Goal: Feedback & Contribution: Leave review/rating

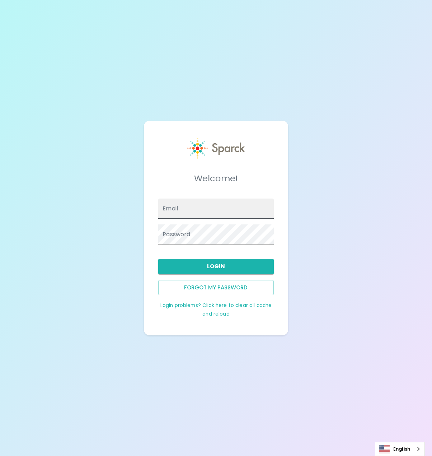
click at [184, 210] on input "Email" at bounding box center [215, 209] width 115 height 20
type input "[EMAIL_ADDRESS][PERSON_NAME][DOMAIN_NAME]"
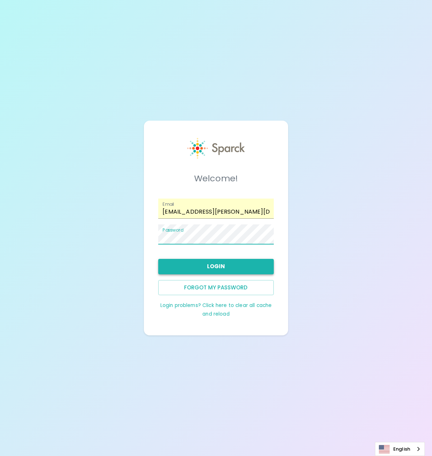
click at [210, 270] on button "Login" at bounding box center [215, 266] width 115 height 15
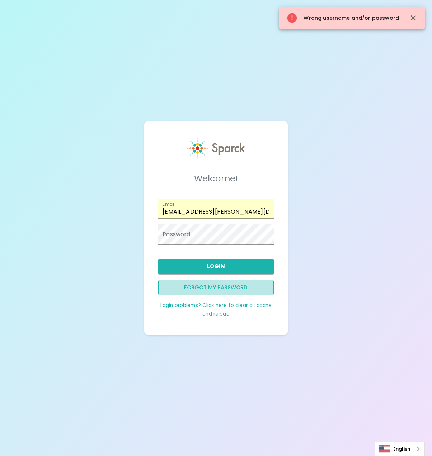
click at [214, 290] on button "Forgot my password" at bounding box center [215, 287] width 115 height 15
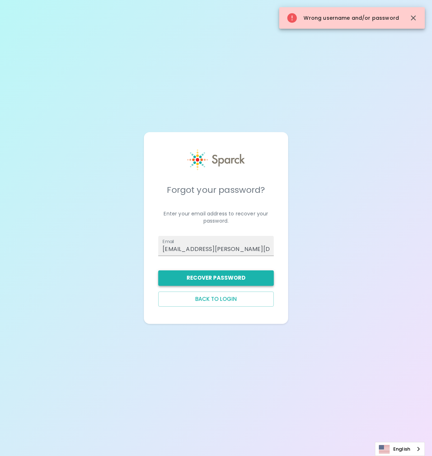
click at [222, 276] on button "Recover Password" at bounding box center [215, 277] width 115 height 15
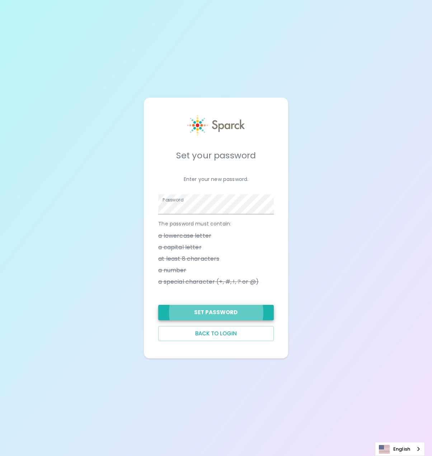
click at [158, 305] on button "Set Password" at bounding box center [215, 312] width 115 height 15
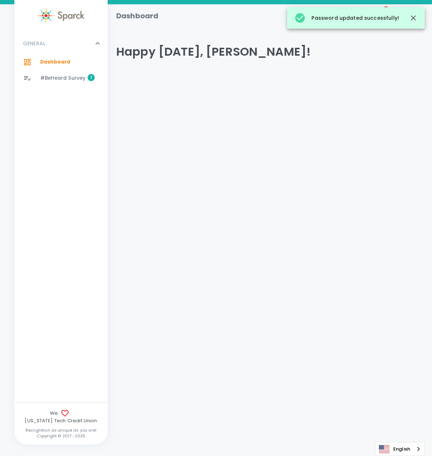
click at [70, 78] on span "#BeHeard Survey" at bounding box center [62, 78] width 45 height 7
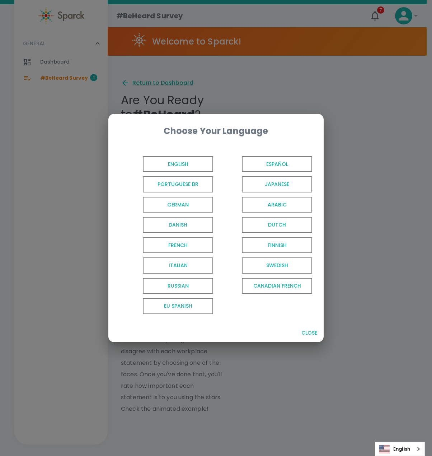
click at [164, 162] on span "English" at bounding box center [178, 164] width 70 height 16
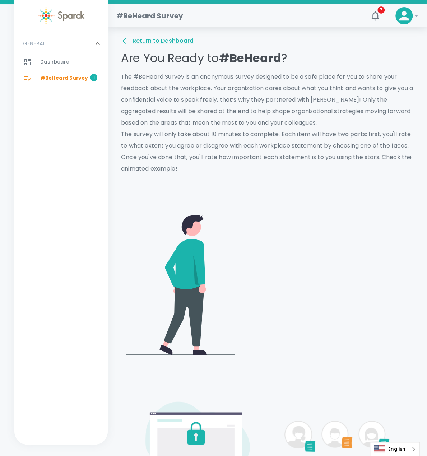
scroll to position [36, 0]
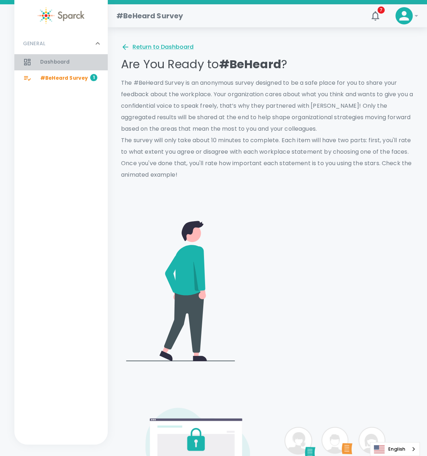
click at [39, 60] on div at bounding box center [31, 62] width 17 height 9
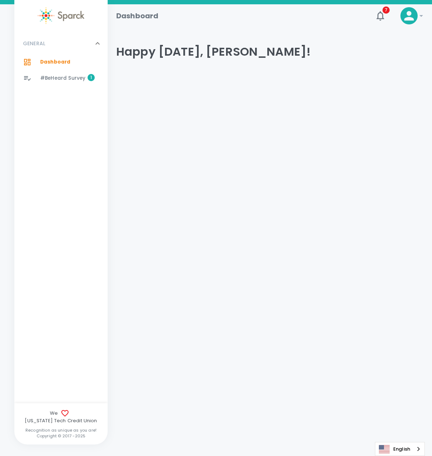
click at [57, 79] on span "#BeHeard Survey" at bounding box center [62, 78] width 45 height 7
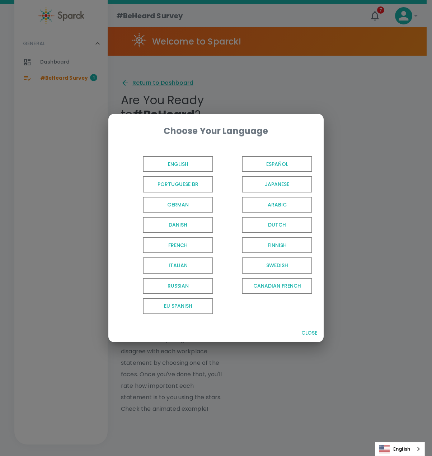
click at [190, 162] on span "English" at bounding box center [178, 164] width 70 height 16
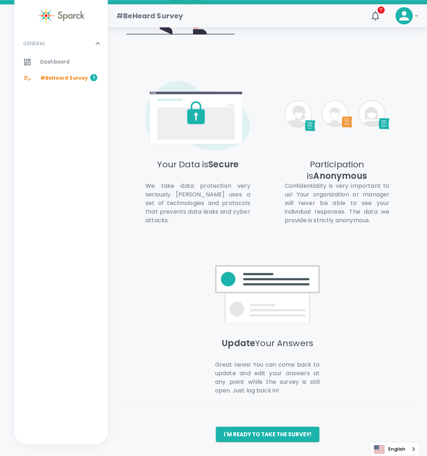
scroll to position [395, 0]
click at [266, 433] on button "I'm ready to take the survey!" at bounding box center [267, 434] width 103 height 15
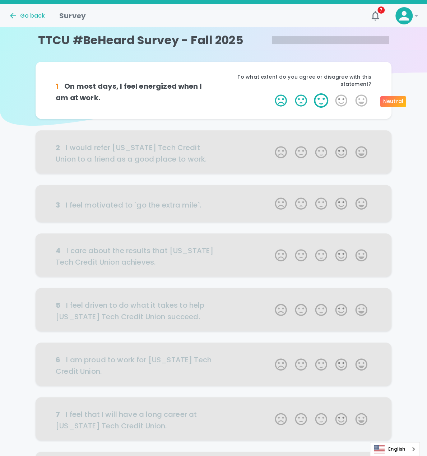
click at [317, 99] on label "3 Stars" at bounding box center [321, 100] width 20 height 14
click at [271, 93] on input "3 Stars" at bounding box center [270, 93] width 0 height 0
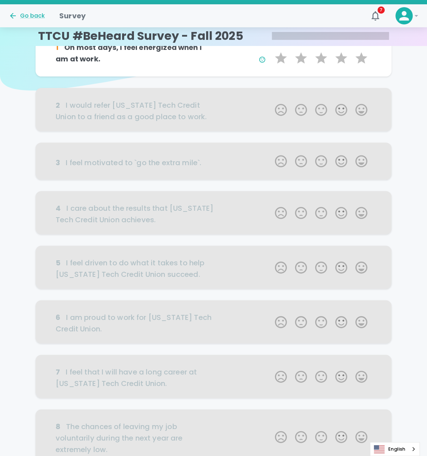
scroll to position [36, 0]
click at [343, 110] on div at bounding box center [214, 108] width 356 height 43
click at [336, 111] on div at bounding box center [214, 108] width 356 height 43
click at [243, 114] on div at bounding box center [214, 108] width 356 height 43
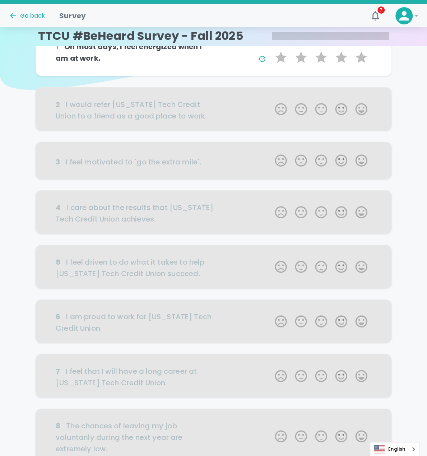
click at [340, 110] on div at bounding box center [214, 108] width 356 height 43
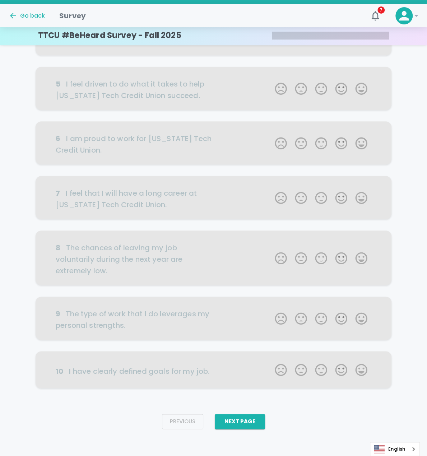
scroll to position [215, 0]
click at [243, 417] on button "Next Page" at bounding box center [240, 420] width 50 height 15
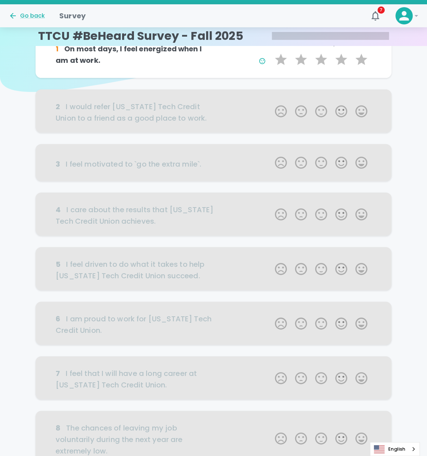
scroll to position [0, 0]
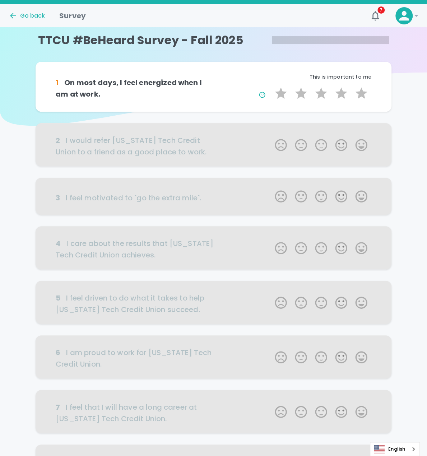
drag, startPoint x: 318, startPoint y: 143, endPoint x: 339, endPoint y: 145, distance: 21.2
click at [320, 143] on div at bounding box center [214, 144] width 356 height 43
drag, startPoint x: 340, startPoint y: 145, endPoint x: 343, endPoint y: 171, distance: 26.7
click at [342, 147] on div at bounding box center [214, 144] width 356 height 43
click at [336, 199] on div at bounding box center [214, 196] width 356 height 37
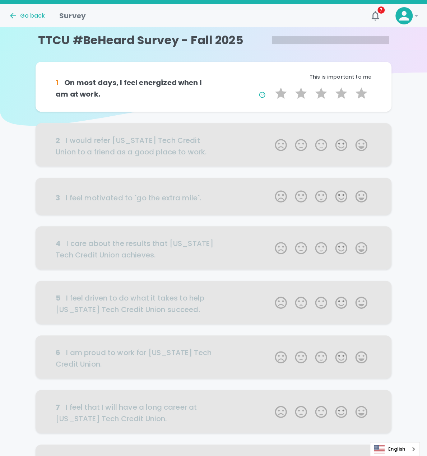
drag, startPoint x: 314, startPoint y: 206, endPoint x: 297, endPoint y: 204, distance: 16.7
click at [309, 206] on div at bounding box center [214, 196] width 356 height 37
click at [297, 204] on div at bounding box center [214, 196] width 356 height 37
click at [323, 97] on label "3 Stars" at bounding box center [321, 93] width 20 height 14
click at [271, 86] on input "3 Stars" at bounding box center [270, 86] width 0 height 0
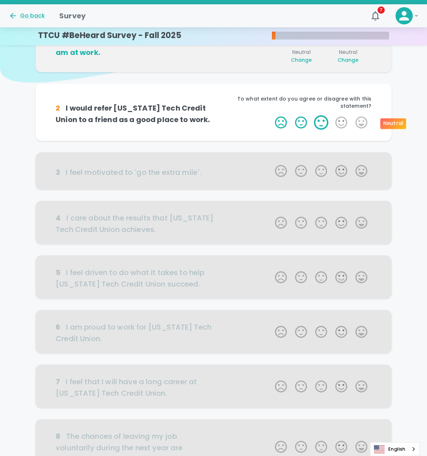
scroll to position [63, 0]
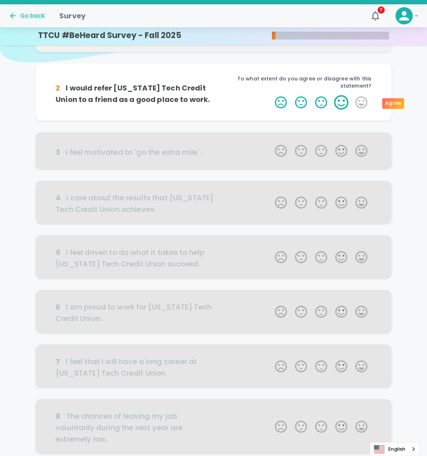
click at [342, 106] on label "4 Stars" at bounding box center [341, 102] width 20 height 14
click at [271, 95] on input "4 Stars" at bounding box center [270, 95] width 0 height 0
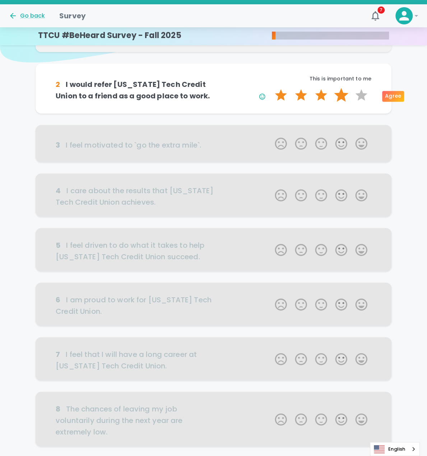
click at [343, 96] on label "4 Stars" at bounding box center [341, 95] width 20 height 14
click at [271, 88] on input "4 Stars" at bounding box center [270, 88] width 0 height 0
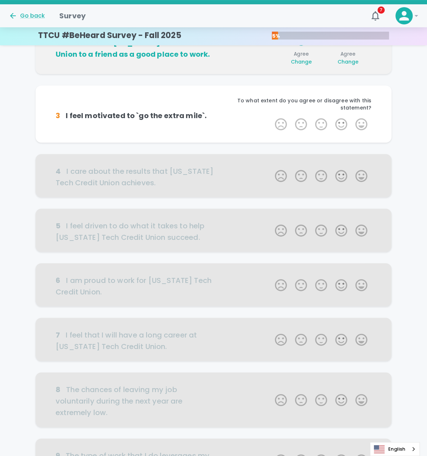
scroll to position [126, 0]
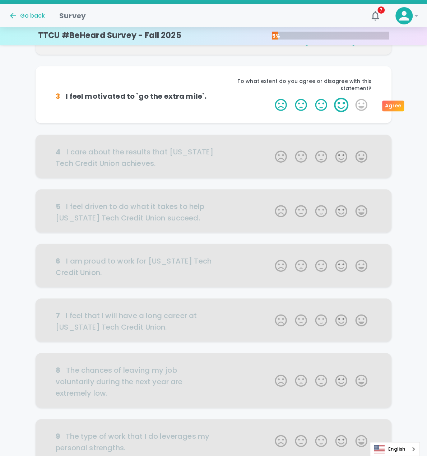
click at [343, 105] on label "4 Stars" at bounding box center [341, 105] width 20 height 14
click at [271, 98] on input "4 Stars" at bounding box center [270, 97] width 0 height 0
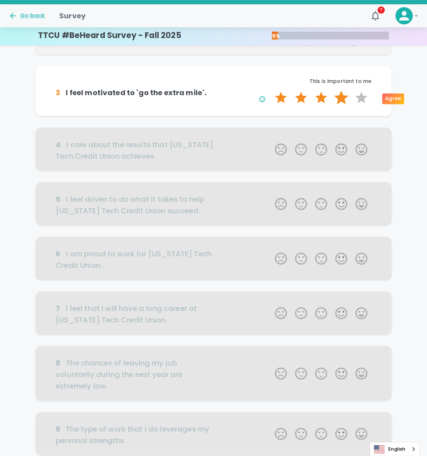
click at [343, 97] on label "4 Stars" at bounding box center [341, 97] width 20 height 14
click at [271, 90] on input "4 Stars" at bounding box center [270, 90] width 0 height 0
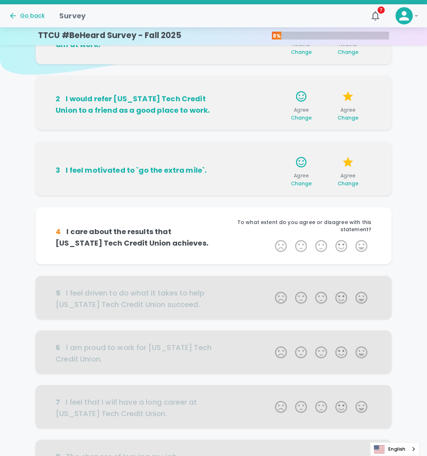
scroll to position [143, 0]
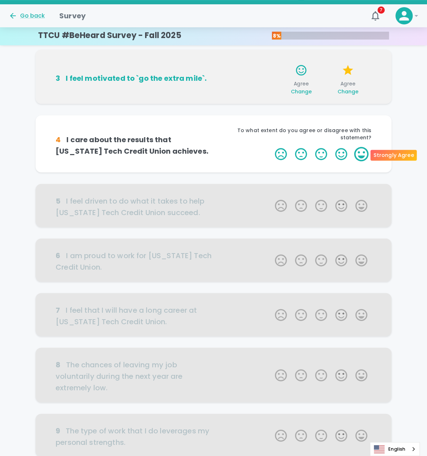
click at [359, 154] on label "5 Stars" at bounding box center [361, 154] width 20 height 14
click at [271, 147] on input "5 Stars" at bounding box center [270, 147] width 0 height 0
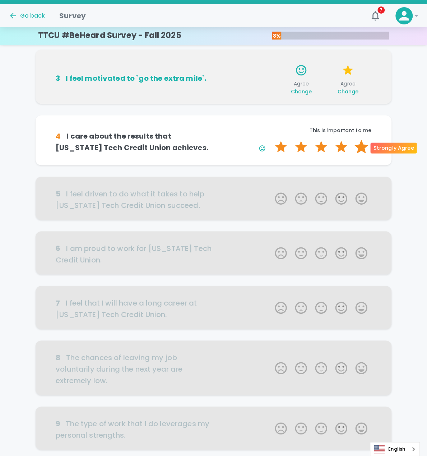
click at [359, 148] on label "5 Stars" at bounding box center [361, 147] width 20 height 14
click at [271, 140] on input "5 Stars" at bounding box center [270, 139] width 0 height 0
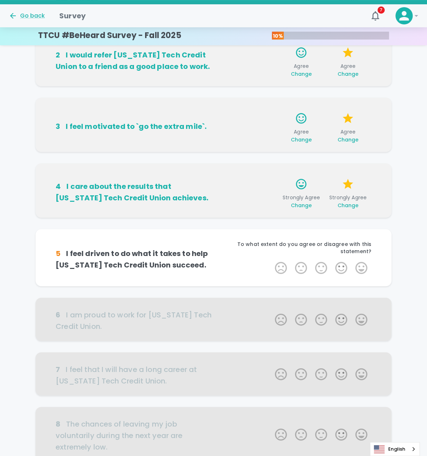
scroll to position [62, 0]
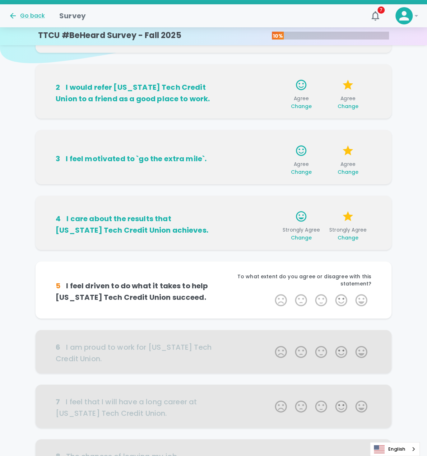
click at [348, 108] on span "Change" at bounding box center [347, 106] width 21 height 7
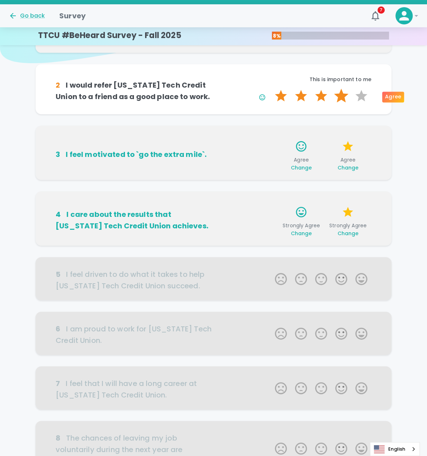
click at [338, 96] on label "4 Stars" at bounding box center [341, 96] width 20 height 14
click at [271, 89] on input "4 Stars" at bounding box center [270, 88] width 0 height 0
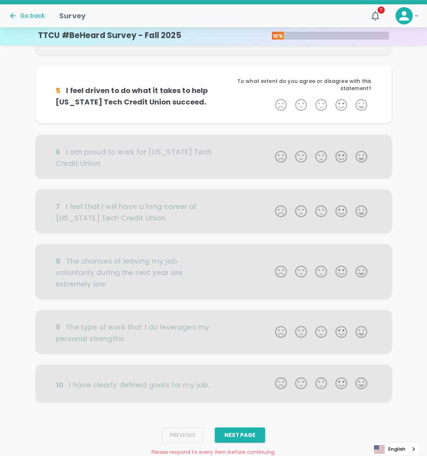
scroll to position [269, 0]
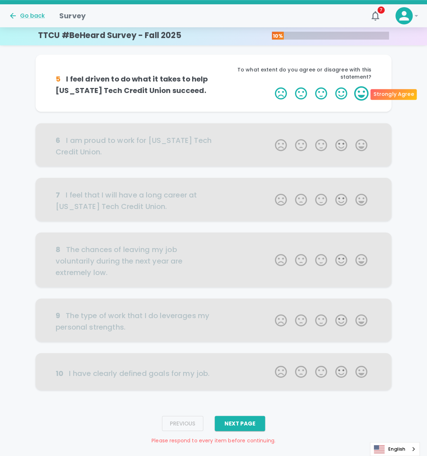
click at [356, 92] on label "5 Stars" at bounding box center [361, 93] width 20 height 14
click at [271, 86] on input "5 Stars" at bounding box center [270, 86] width 0 height 0
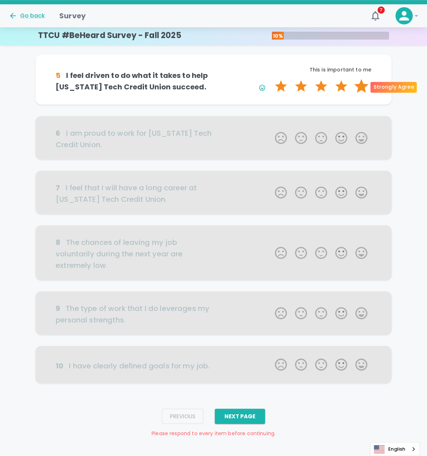
click at [366, 90] on label "5 Stars" at bounding box center [361, 86] width 20 height 14
click at [271, 79] on input "5 Stars" at bounding box center [270, 79] width 0 height 0
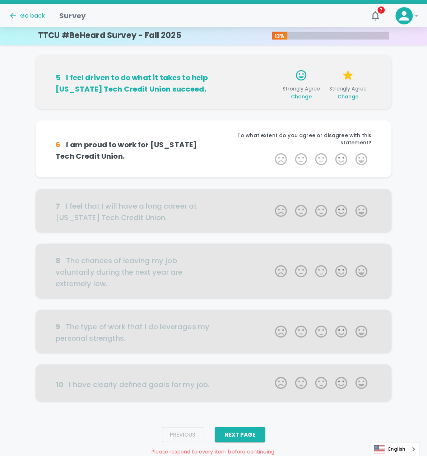
scroll to position [273, 0]
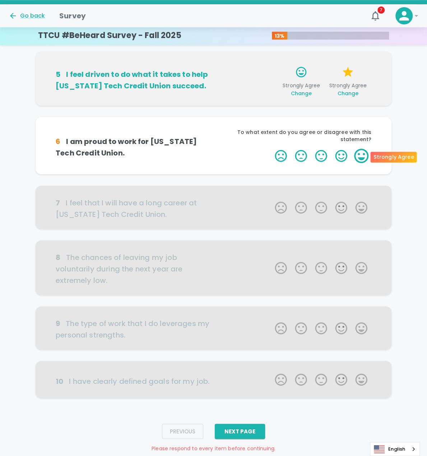
click at [360, 155] on label "5 Stars" at bounding box center [361, 156] width 20 height 14
click at [271, 149] on input "5 Stars" at bounding box center [270, 148] width 0 height 0
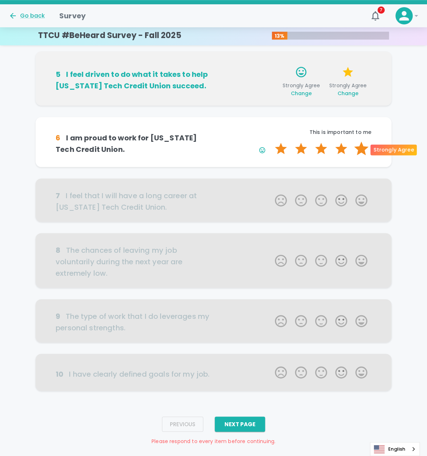
click at [360, 150] on label "5 Stars" at bounding box center [361, 148] width 20 height 14
click at [271, 141] on input "5 Stars" at bounding box center [270, 141] width 0 height 0
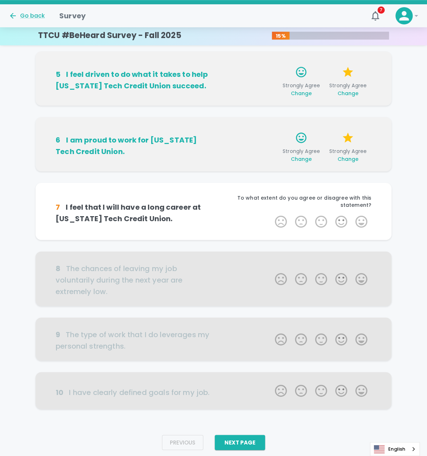
scroll to position [284, 0]
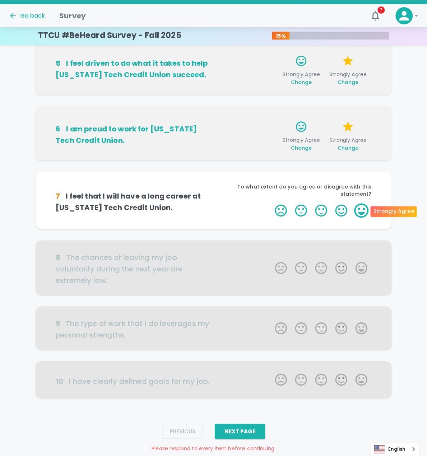
click at [363, 209] on label "5 Stars" at bounding box center [361, 210] width 20 height 14
click at [271, 203] on input "5 Stars" at bounding box center [270, 203] width 0 height 0
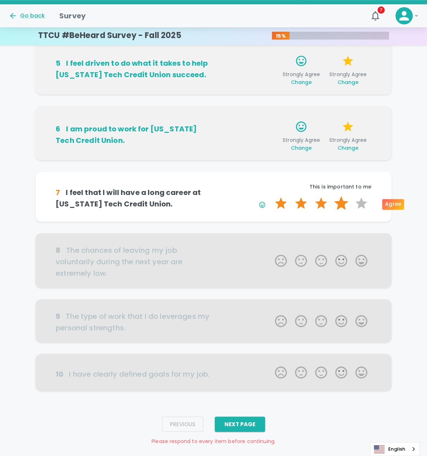
click at [342, 204] on label "4 Stars" at bounding box center [341, 203] width 20 height 14
click at [271, 196] on input "4 Stars" at bounding box center [270, 196] width 0 height 0
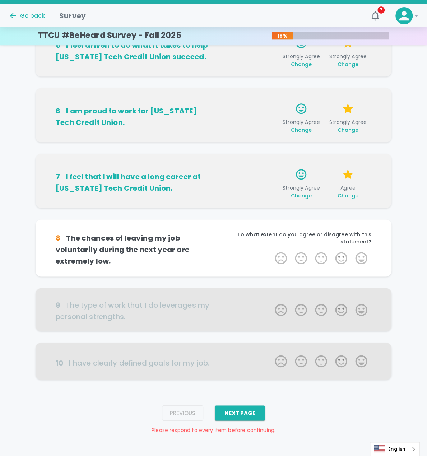
scroll to position [302, 0]
click at [340, 258] on label "4 Stars" at bounding box center [341, 258] width 20 height 14
click at [271, 251] on input "4 Stars" at bounding box center [270, 251] width 0 height 0
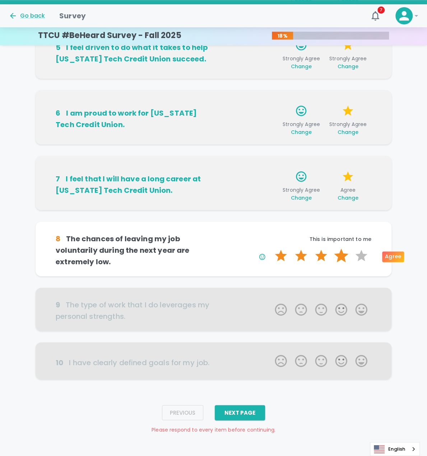
click at [342, 257] on label "4 Stars" at bounding box center [341, 256] width 20 height 14
click at [271, 249] on input "4 Stars" at bounding box center [270, 248] width 0 height 0
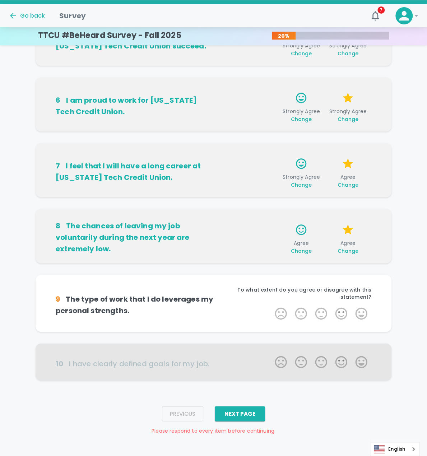
scroll to position [313, 0]
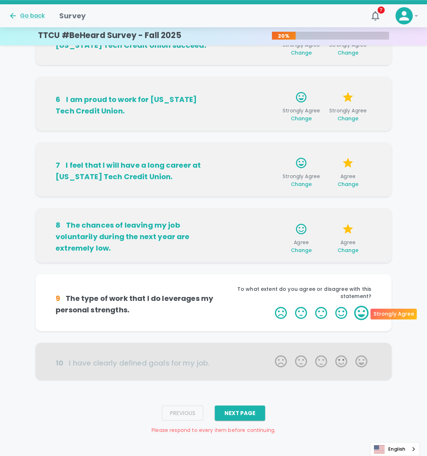
click at [361, 314] on label "5 Stars" at bounding box center [361, 313] width 20 height 14
click at [271, 306] on input "5 Stars" at bounding box center [270, 305] width 0 height 0
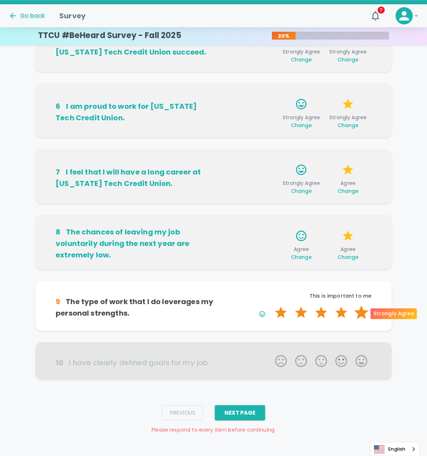
scroll to position [306, 0]
click at [342, 311] on label "4 Stars" at bounding box center [341, 313] width 20 height 14
click at [271, 306] on input "4 Stars" at bounding box center [270, 305] width 0 height 0
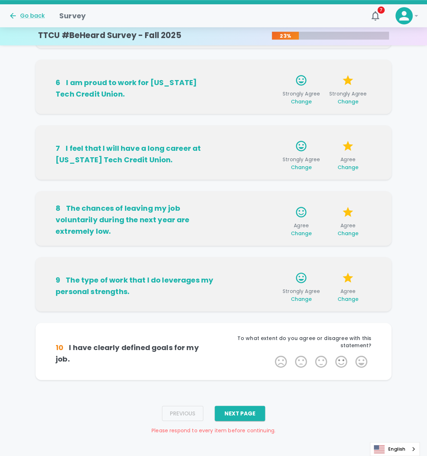
scroll to position [331, 0]
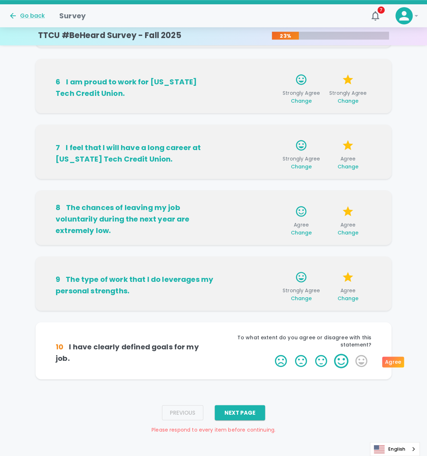
click at [343, 361] on label "4 Stars" at bounding box center [341, 361] width 20 height 14
click at [271, 354] on input "4 Stars" at bounding box center [270, 353] width 0 height 0
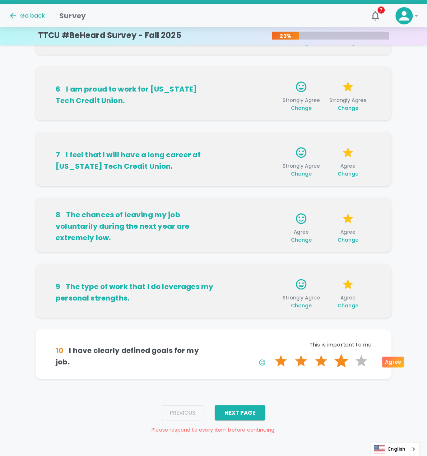
click at [343, 361] on label "4 Stars" at bounding box center [341, 361] width 20 height 14
click at [271, 354] on input "4 Stars" at bounding box center [270, 353] width 0 height 0
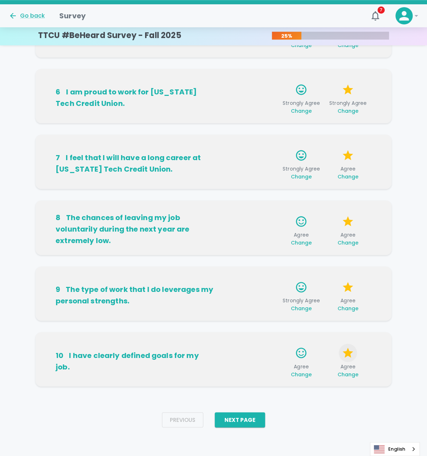
scroll to position [321, 0]
click at [247, 419] on button "Next Page" at bounding box center [240, 419] width 50 height 15
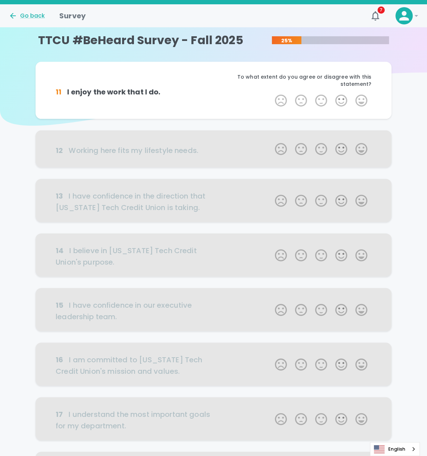
scroll to position [0, 0]
click at [341, 99] on label "4 Stars" at bounding box center [341, 100] width 20 height 14
click at [271, 93] on input "4 Stars" at bounding box center [270, 93] width 0 height 0
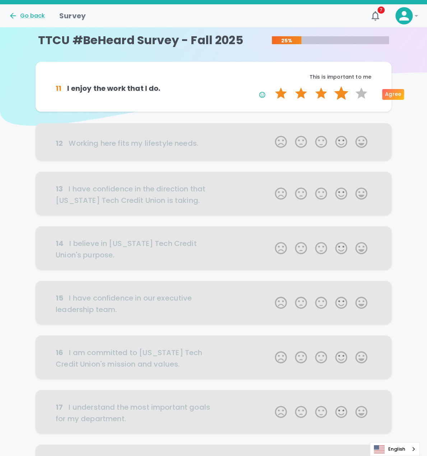
click at [341, 99] on label "4 Stars" at bounding box center [341, 93] width 20 height 14
click at [271, 86] on input "4 Stars" at bounding box center [270, 86] width 0 height 0
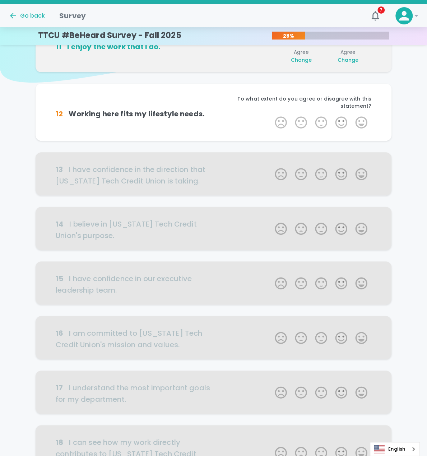
scroll to position [63, 0]
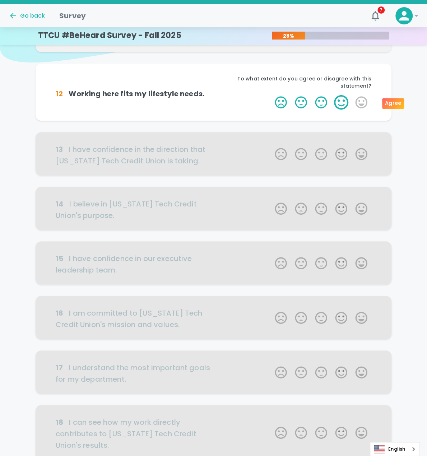
click at [342, 98] on label "4 Stars" at bounding box center [341, 102] width 20 height 14
click at [271, 95] on input "4 Stars" at bounding box center [270, 95] width 0 height 0
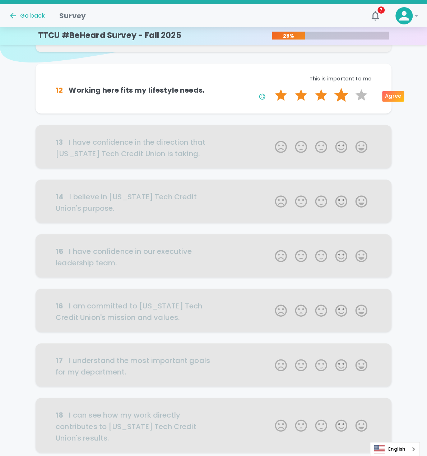
click at [343, 96] on label "4 Stars" at bounding box center [341, 95] width 20 height 14
click at [271, 88] on input "4 Stars" at bounding box center [270, 88] width 0 height 0
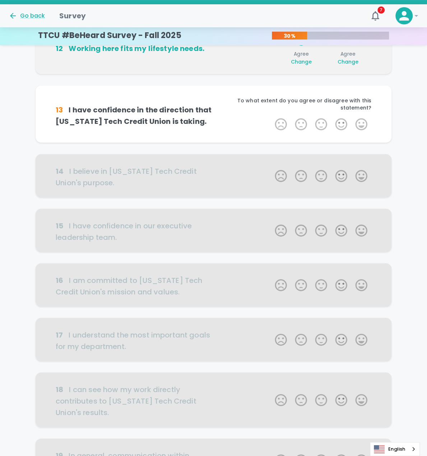
scroll to position [126, 0]
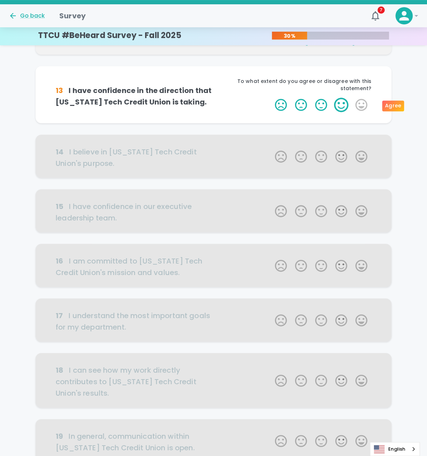
click at [338, 103] on label "4 Stars" at bounding box center [341, 105] width 20 height 14
click at [271, 98] on input "4 Stars" at bounding box center [270, 97] width 0 height 0
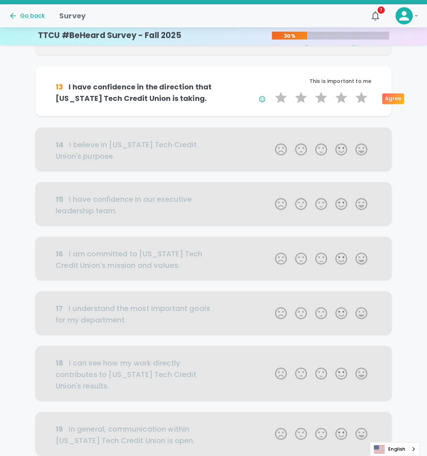
click at [338, 103] on label "4 Stars" at bounding box center [341, 97] width 20 height 14
click at [271, 90] on input "4 Stars" at bounding box center [270, 90] width 0 height 0
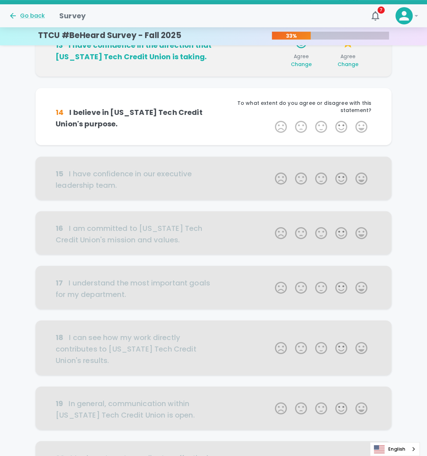
scroll to position [190, 0]
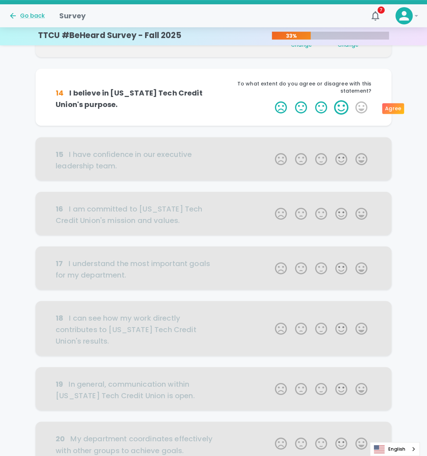
click at [341, 102] on label "4 Stars" at bounding box center [341, 107] width 20 height 14
click at [271, 100] on input "4 Stars" at bounding box center [270, 100] width 0 height 0
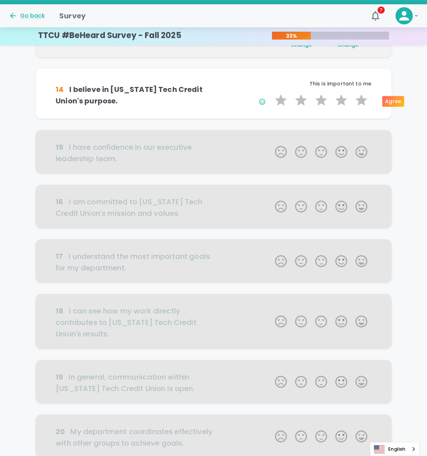
click at [341, 102] on label "4 Stars" at bounding box center [341, 100] width 20 height 14
click at [271, 93] on input "4 Stars" at bounding box center [270, 93] width 0 height 0
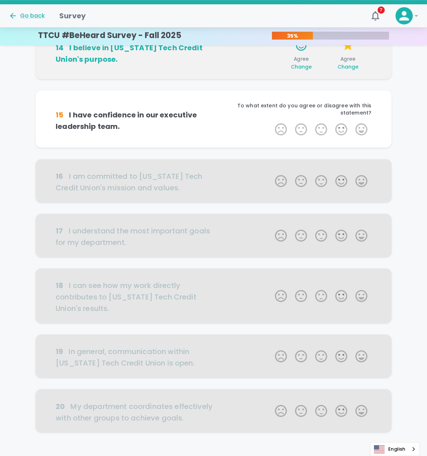
scroll to position [253, 0]
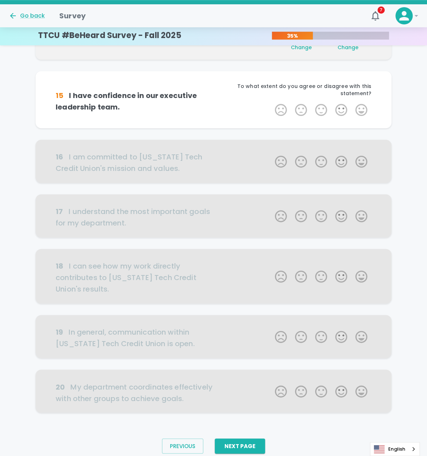
click at [341, 102] on div "To what extent do you agree or disagree with this statement?" at bounding box center [293, 93] width 158 height 20
click at [340, 106] on label "4 Stars" at bounding box center [341, 110] width 20 height 14
click at [271, 103] on input "4 Stars" at bounding box center [270, 102] width 0 height 0
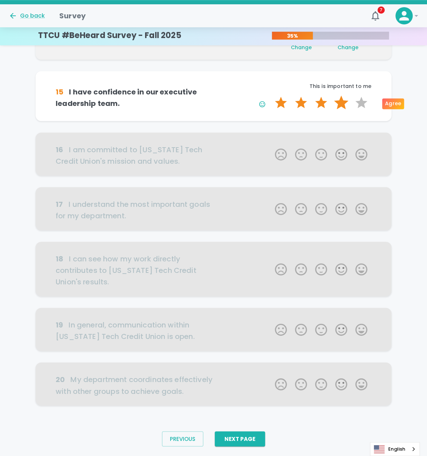
click at [339, 106] on label "4 Stars" at bounding box center [341, 103] width 20 height 14
click at [271, 96] on input "4 Stars" at bounding box center [270, 95] width 0 height 0
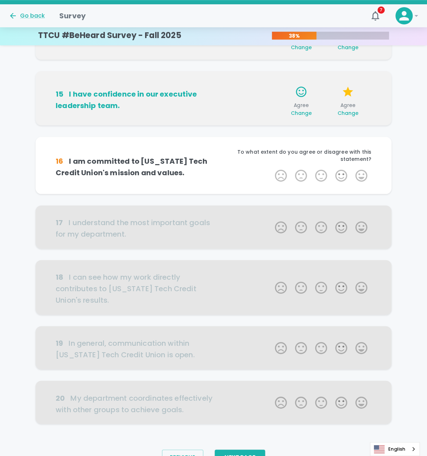
scroll to position [271, 0]
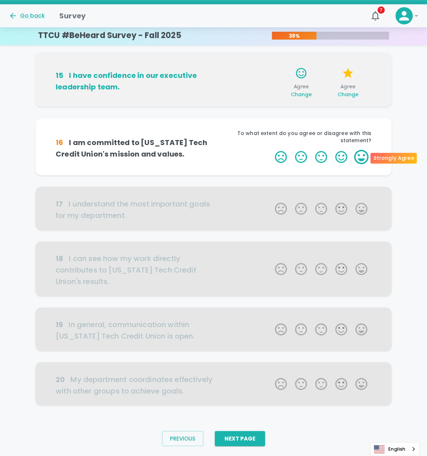
click at [361, 153] on label "5 Stars" at bounding box center [361, 157] width 20 height 14
click at [271, 150] on input "5 Stars" at bounding box center [270, 149] width 0 height 0
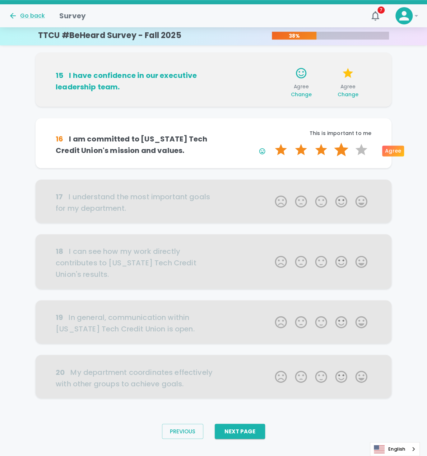
click at [340, 151] on label "4 Stars" at bounding box center [341, 150] width 20 height 14
click at [271, 143] on input "4 Stars" at bounding box center [270, 142] width 0 height 0
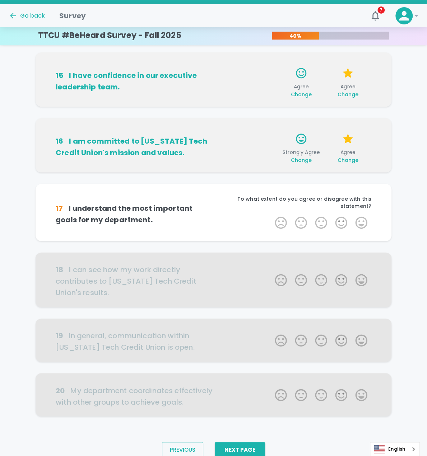
scroll to position [283, 0]
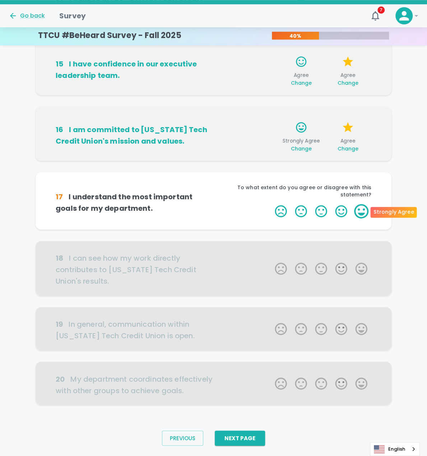
click at [359, 210] on label "5 Stars" at bounding box center [361, 211] width 20 height 14
click at [271, 204] on input "5 Stars" at bounding box center [270, 204] width 0 height 0
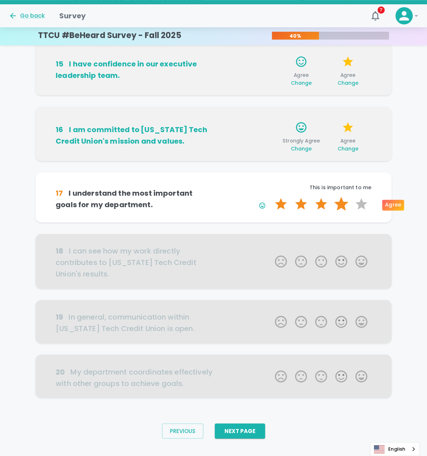
click at [343, 205] on label "4 Stars" at bounding box center [341, 204] width 20 height 14
click at [271, 197] on input "4 Stars" at bounding box center [270, 196] width 0 height 0
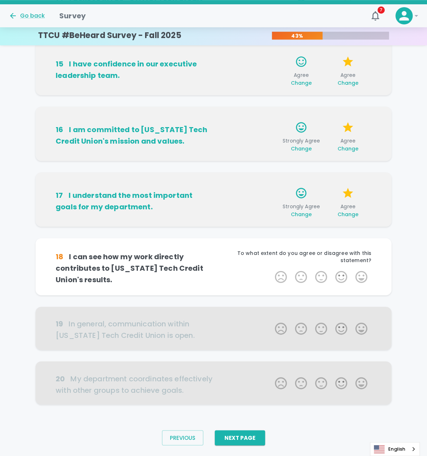
scroll to position [294, 0]
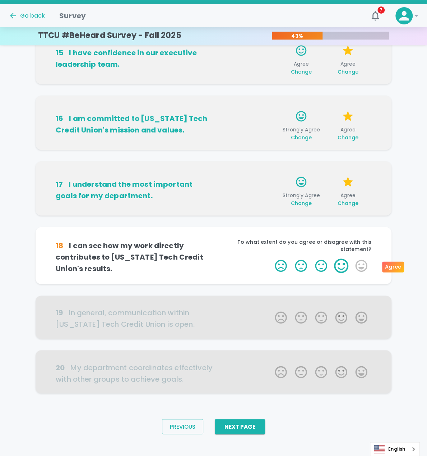
click at [340, 263] on label "4 Stars" at bounding box center [341, 266] width 20 height 14
click at [271, 259] on input "4 Stars" at bounding box center [270, 258] width 0 height 0
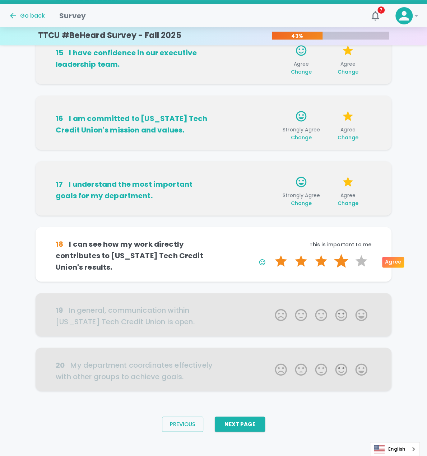
click at [343, 258] on label "4 Stars" at bounding box center [341, 261] width 20 height 14
click at [271, 254] on input "4 Stars" at bounding box center [270, 254] width 0 height 0
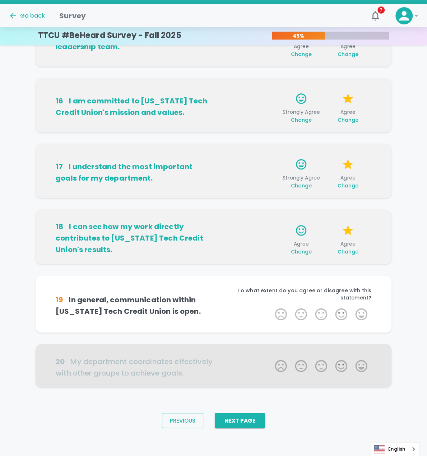
scroll to position [312, 0]
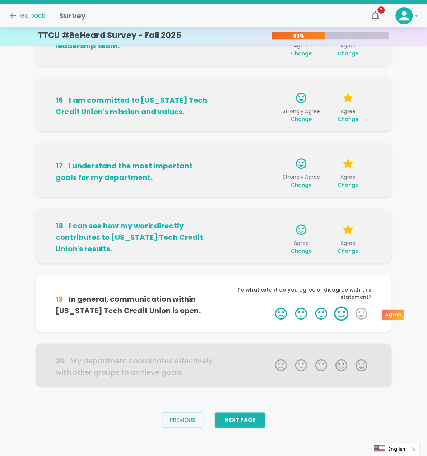
click at [343, 311] on label "4 Stars" at bounding box center [341, 313] width 20 height 14
click at [271, 306] on input "4 Stars" at bounding box center [270, 306] width 0 height 0
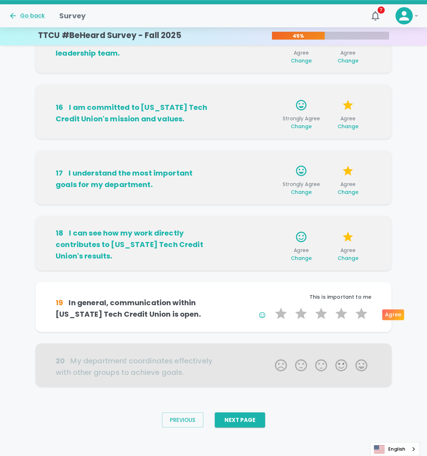
scroll to position [305, 0]
click at [344, 313] on label "4 Stars" at bounding box center [341, 313] width 20 height 14
click at [271, 306] on input "4 Stars" at bounding box center [270, 306] width 0 height 0
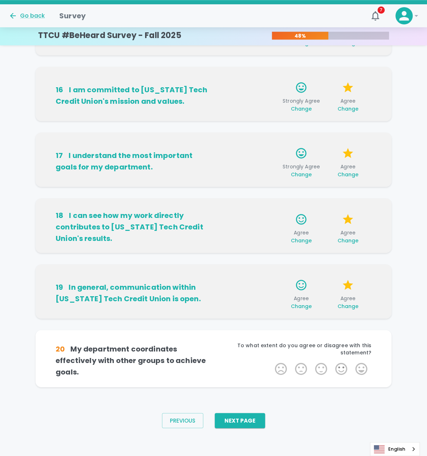
scroll to position [324, 0]
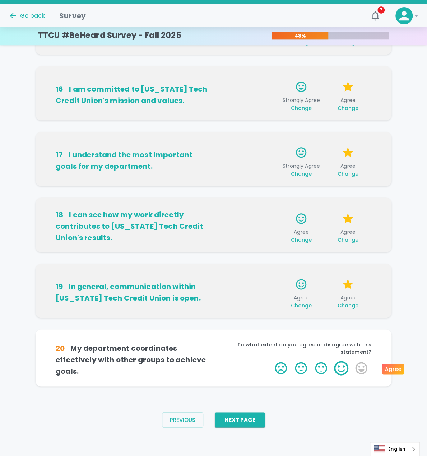
click at [338, 368] on label "4 Stars" at bounding box center [341, 368] width 20 height 14
click at [271, 361] on input "4 Stars" at bounding box center [270, 361] width 0 height 0
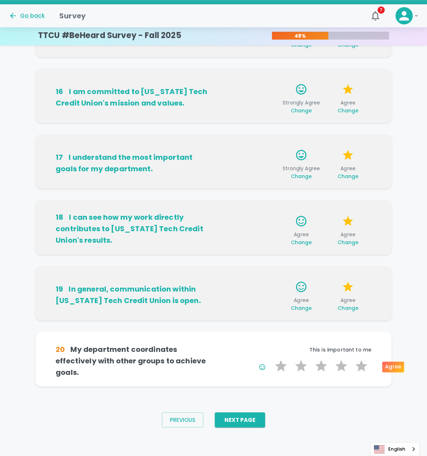
scroll to position [321, 0]
click at [340, 365] on label "4 Stars" at bounding box center [341, 366] width 20 height 14
click at [271, 359] on input "4 Stars" at bounding box center [270, 358] width 0 height 0
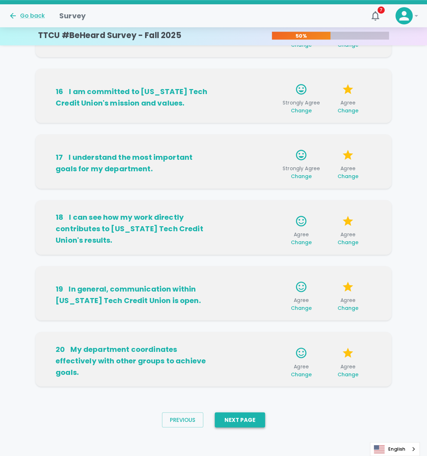
click at [233, 418] on button "Next Page" at bounding box center [240, 419] width 50 height 15
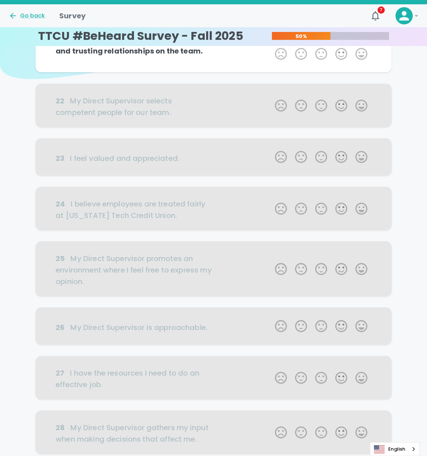
scroll to position [0, 0]
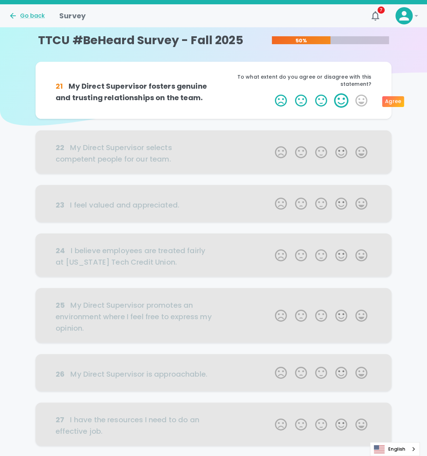
click at [341, 103] on label "4 Stars" at bounding box center [341, 100] width 20 height 14
click at [271, 93] on input "4 Stars" at bounding box center [270, 93] width 0 height 0
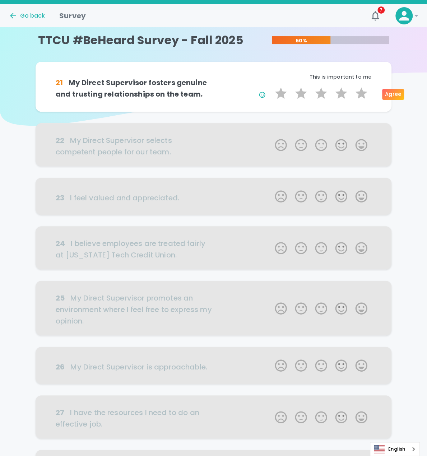
click at [341, 103] on div "21 My Direct Supervisor fosters genuine and trusting relationships on the team.…" at bounding box center [214, 87] width 356 height 50
click at [342, 94] on label "4 Stars" at bounding box center [341, 93] width 20 height 14
click at [271, 86] on input "4 Stars" at bounding box center [270, 86] width 0 height 0
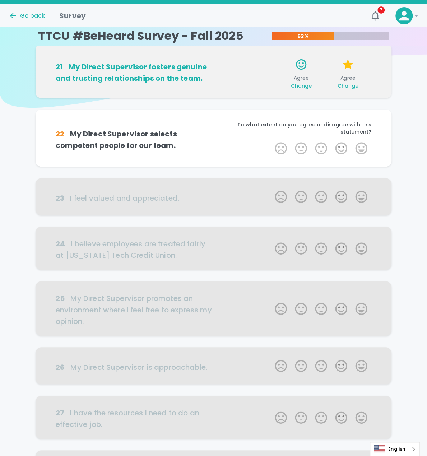
scroll to position [63, 0]
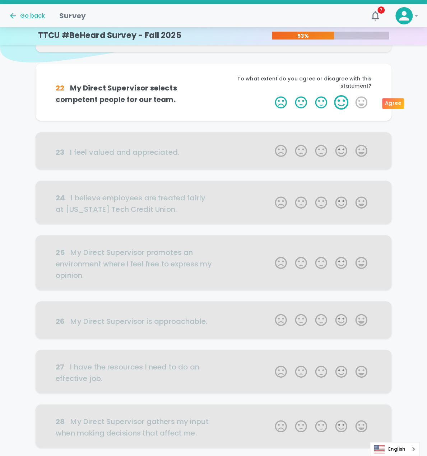
click at [340, 100] on label "4 Stars" at bounding box center [341, 102] width 20 height 14
click at [271, 95] on input "4 Stars" at bounding box center [270, 95] width 0 height 0
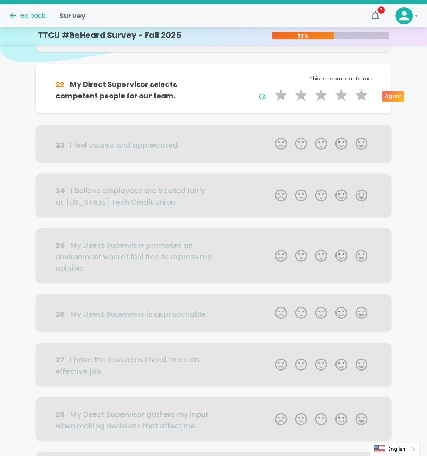
click at [340, 100] on label "4 Stars" at bounding box center [341, 95] width 20 height 14
click at [271, 88] on input "4 Stars" at bounding box center [270, 88] width 0 height 0
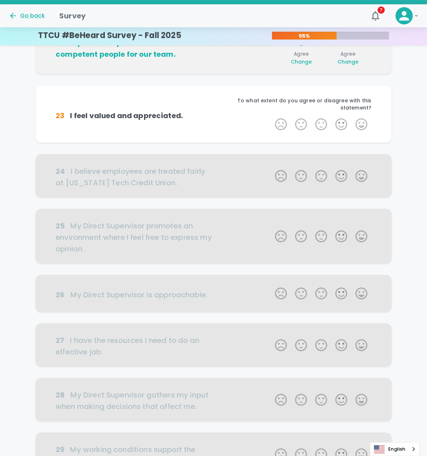
scroll to position [126, 0]
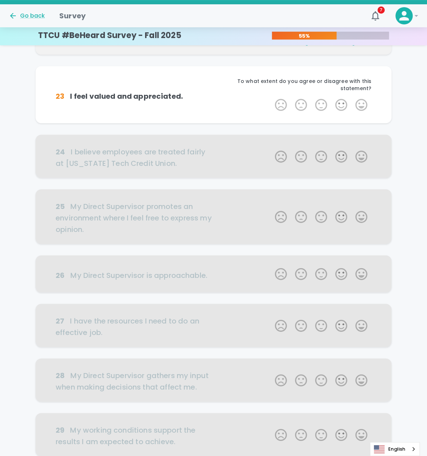
click at [341, 97] on div "To what extent do you agree or disagree with this statement?" at bounding box center [293, 88] width 158 height 20
click at [341, 101] on label "4 Stars" at bounding box center [341, 105] width 20 height 14
click at [271, 98] on input "4 Stars" at bounding box center [270, 97] width 0 height 0
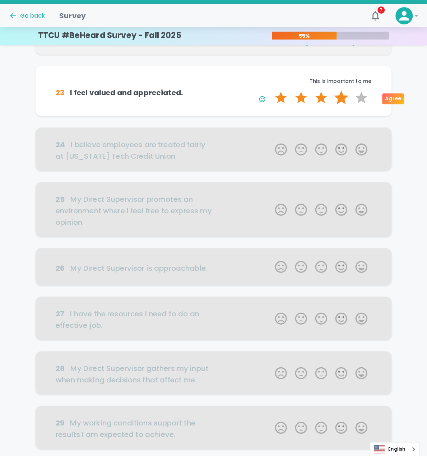
click at [341, 102] on label "4 Stars" at bounding box center [341, 97] width 20 height 14
click at [271, 90] on input "4 Stars" at bounding box center [270, 90] width 0 height 0
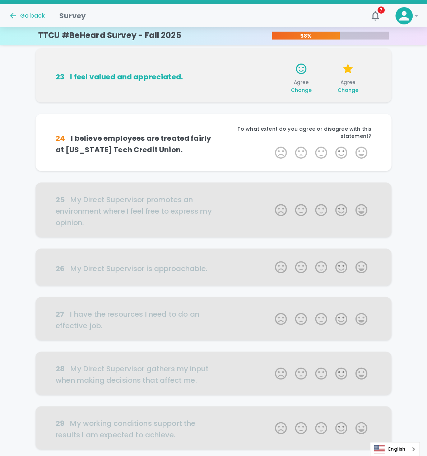
scroll to position [190, 0]
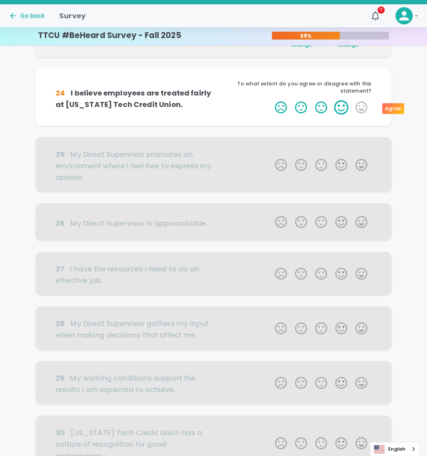
click at [341, 102] on label "4 Stars" at bounding box center [341, 107] width 20 height 14
click at [271, 100] on input "4 Stars" at bounding box center [270, 100] width 0 height 0
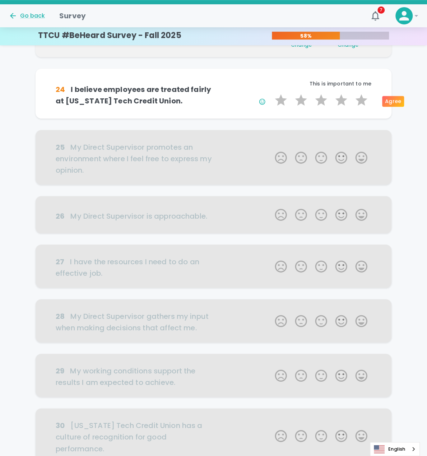
click at [341, 102] on label "4 Stars" at bounding box center [341, 100] width 20 height 14
click at [271, 93] on input "4 Stars" at bounding box center [270, 93] width 0 height 0
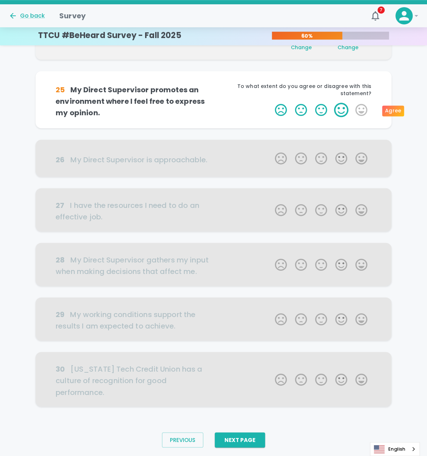
click at [341, 105] on label "4 Stars" at bounding box center [341, 110] width 20 height 14
click at [271, 103] on input "4 Stars" at bounding box center [270, 102] width 0 height 0
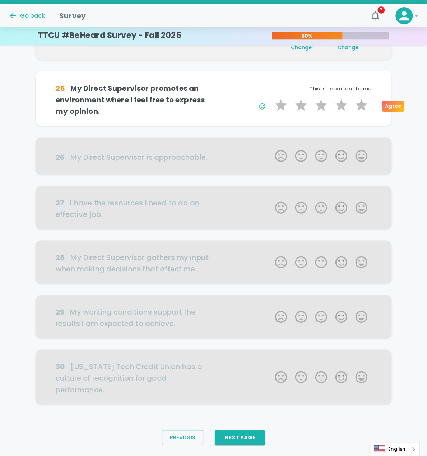
click at [341, 105] on label "4 Stars" at bounding box center [341, 105] width 20 height 14
click at [271, 98] on input "4 Stars" at bounding box center [270, 98] width 0 height 0
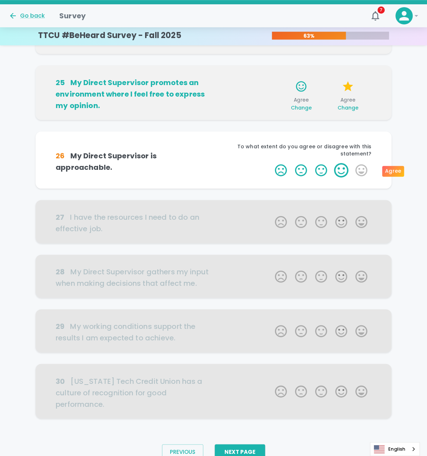
click at [341, 166] on label "4 Stars" at bounding box center [341, 170] width 20 height 14
click at [271, 163] on input "4 Stars" at bounding box center [270, 163] width 0 height 0
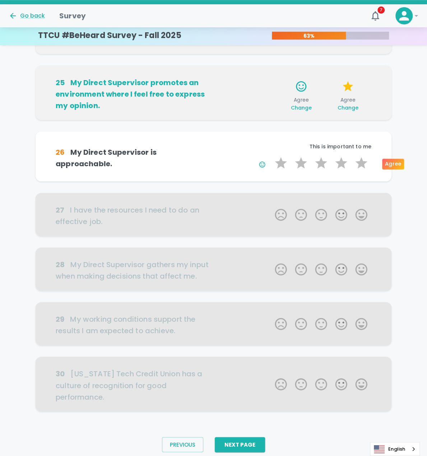
click at [341, 166] on label "4 Stars" at bounding box center [341, 163] width 20 height 14
click at [271, 156] on input "4 Stars" at bounding box center [270, 155] width 0 height 0
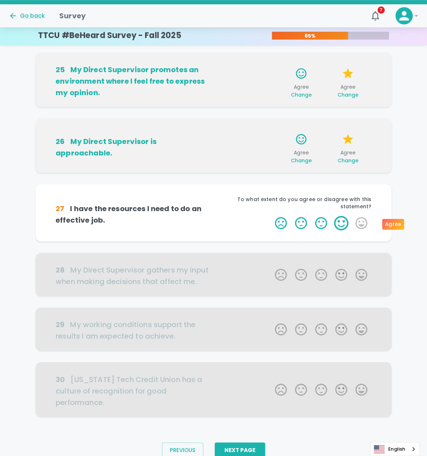
click at [343, 222] on label "4 Stars" at bounding box center [341, 223] width 20 height 14
click at [271, 216] on input "4 Stars" at bounding box center [270, 215] width 0 height 0
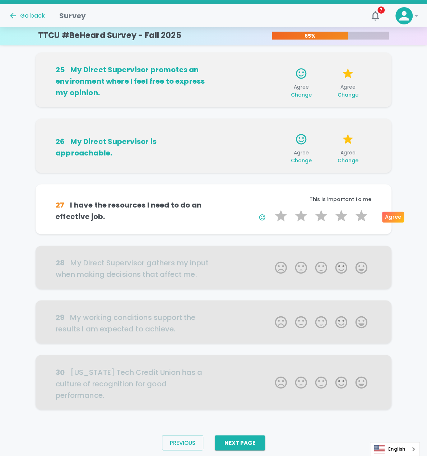
click at [343, 222] on label "4 Stars" at bounding box center [341, 216] width 20 height 14
click at [271, 209] on input "4 Stars" at bounding box center [270, 208] width 0 height 0
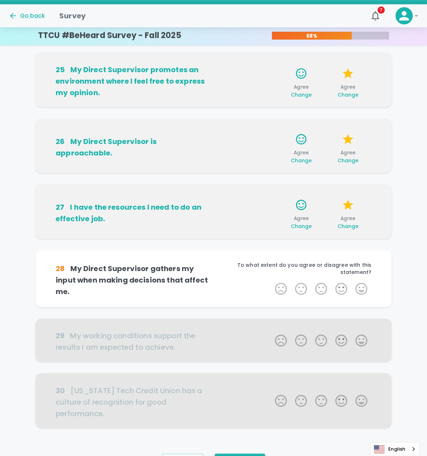
scroll to position [283, 0]
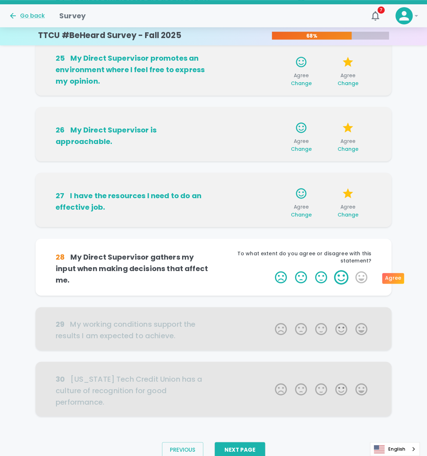
click at [344, 278] on label "4 Stars" at bounding box center [341, 277] width 20 height 14
click at [271, 270] on input "4 Stars" at bounding box center [270, 270] width 0 height 0
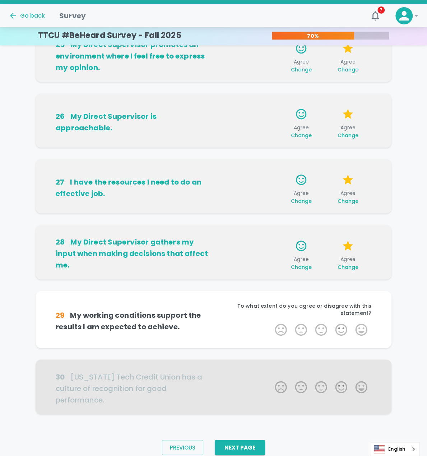
scroll to position [299, 0]
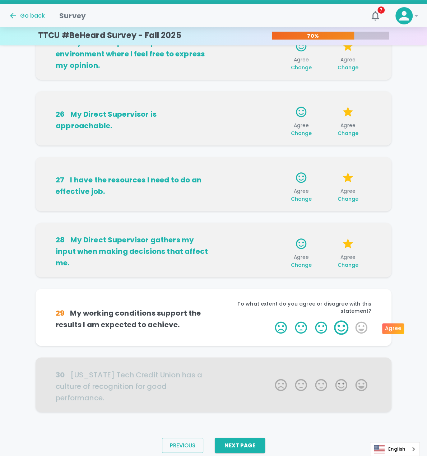
click at [338, 328] on label "4 Stars" at bounding box center [341, 327] width 20 height 14
click at [271, 320] on input "4 Stars" at bounding box center [270, 320] width 0 height 0
click at [338, 328] on div "1 Star 2 Stars 3 Stars 4 Stars 5 Stars Empty" at bounding box center [321, 328] width 101 height 17
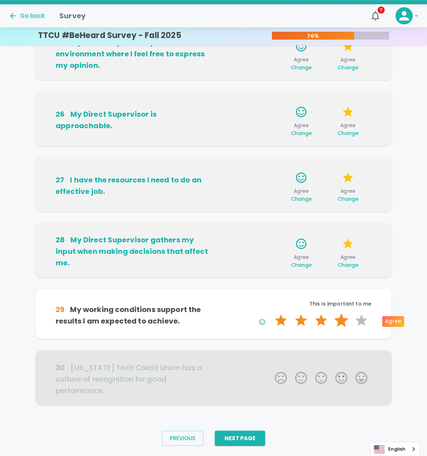
click at [340, 323] on label "4 Stars" at bounding box center [341, 320] width 20 height 14
click at [271, 313] on input "4 Stars" at bounding box center [270, 313] width 0 height 0
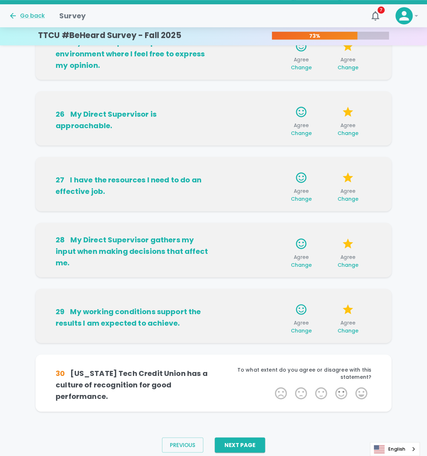
scroll to position [306, 0]
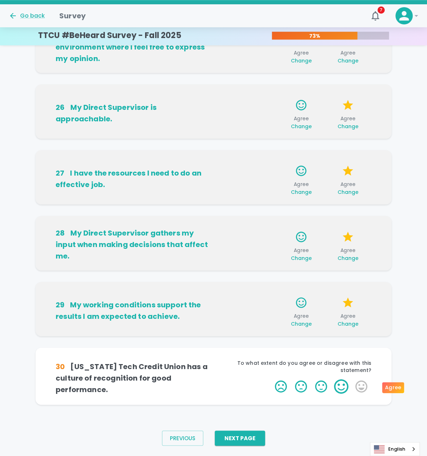
click at [340, 387] on label "4 Stars" at bounding box center [341, 386] width 20 height 14
click at [271, 379] on input "4 Stars" at bounding box center [270, 379] width 0 height 0
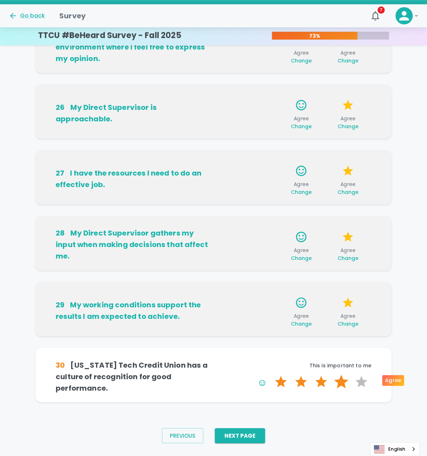
click at [341, 382] on label "4 Stars" at bounding box center [341, 382] width 20 height 14
click at [271, 375] on input "4 Stars" at bounding box center [270, 374] width 0 height 0
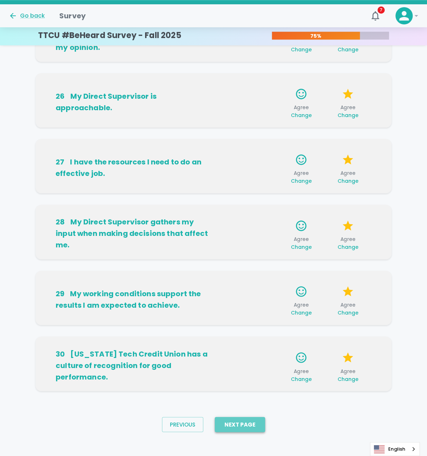
click at [256, 426] on button "Next Page" at bounding box center [240, 424] width 50 height 15
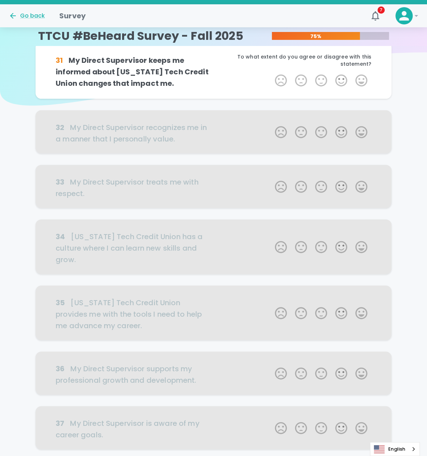
scroll to position [0, 0]
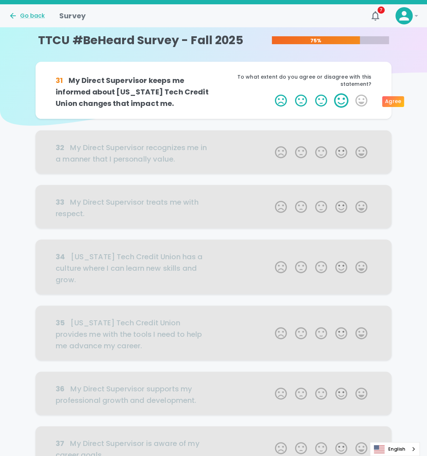
click at [338, 99] on label "4 Stars" at bounding box center [341, 100] width 20 height 14
click at [271, 93] on input "4 Stars" at bounding box center [270, 93] width 0 height 0
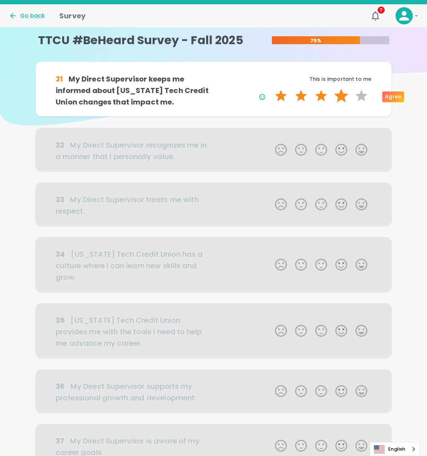
click at [338, 98] on label "4 Stars" at bounding box center [341, 96] width 20 height 14
click at [271, 89] on input "4 Stars" at bounding box center [270, 88] width 0 height 0
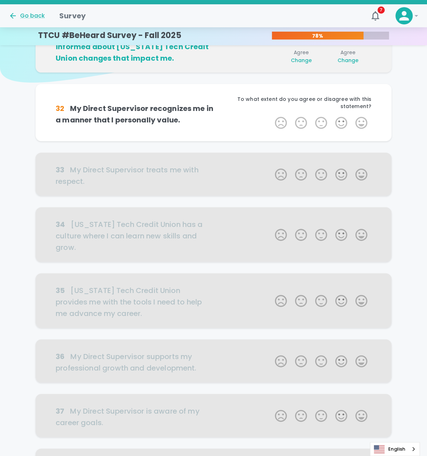
scroll to position [63, 0]
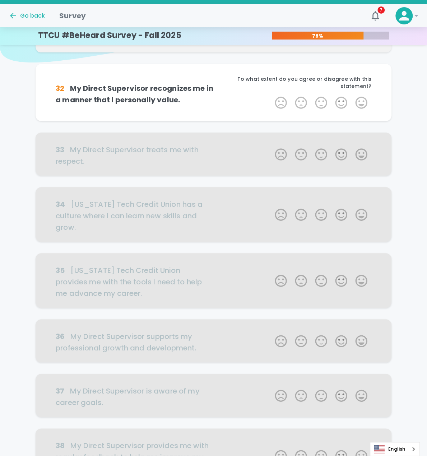
click at [338, 98] on label "4 Stars" at bounding box center [341, 103] width 20 height 14
click at [271, 96] on input "4 Stars" at bounding box center [270, 95] width 0 height 0
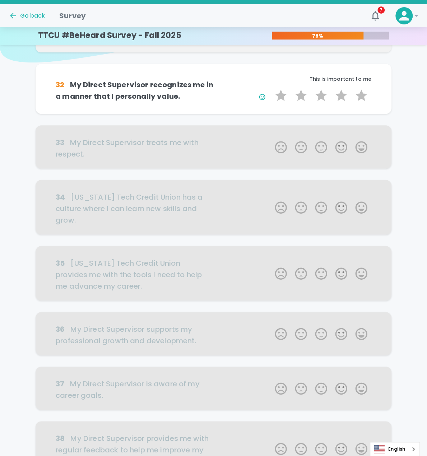
click at [338, 98] on label "4 Stars" at bounding box center [341, 95] width 20 height 14
click at [271, 88] on input "4 Stars" at bounding box center [270, 88] width 0 height 0
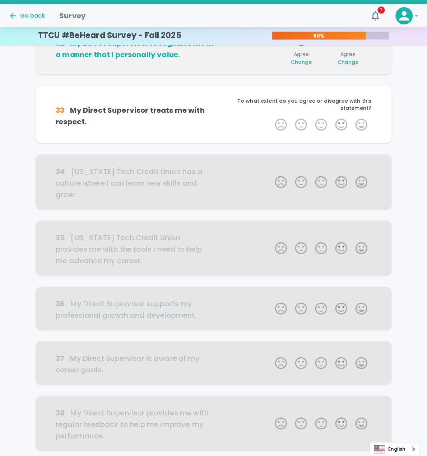
scroll to position [126, 0]
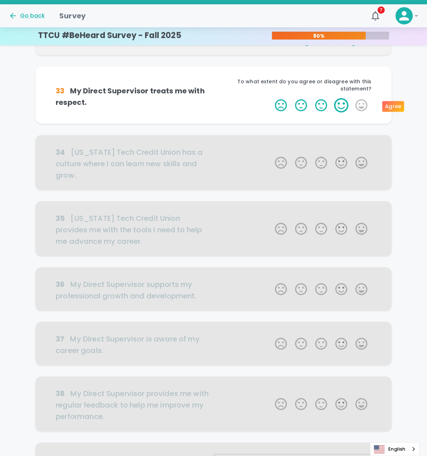
click at [339, 103] on label "4 Stars" at bounding box center [341, 105] width 20 height 14
click at [271, 98] on input "4 Stars" at bounding box center [270, 98] width 0 height 0
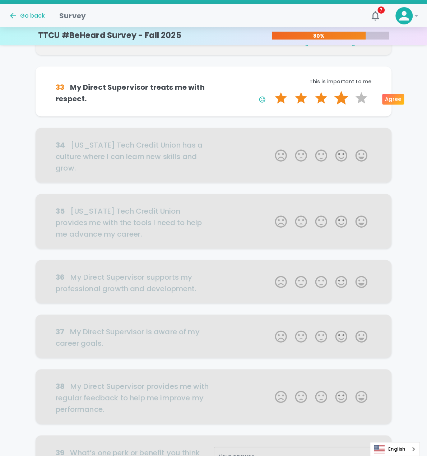
click at [340, 99] on label "4 Stars" at bounding box center [341, 98] width 20 height 14
click at [271, 91] on input "4 Stars" at bounding box center [270, 90] width 0 height 0
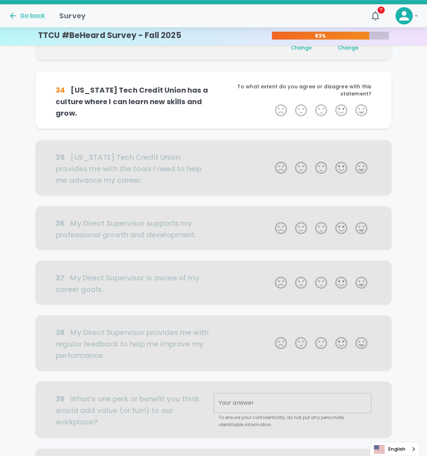
scroll to position [190, 0]
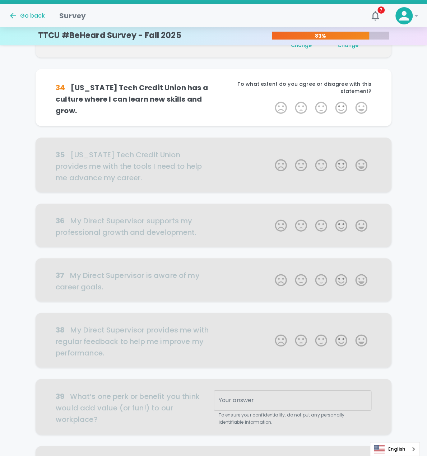
click at [340, 99] on div "To what extent do you agree or disagree with this statement?" at bounding box center [293, 90] width 158 height 20
click at [339, 105] on label "4 Stars" at bounding box center [341, 108] width 20 height 14
click at [271, 101] on input "4 Stars" at bounding box center [270, 100] width 0 height 0
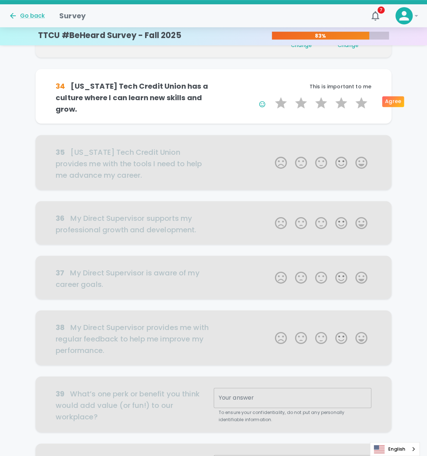
click at [339, 105] on label "4 Stars" at bounding box center [341, 103] width 20 height 14
click at [271, 96] on input "4 Stars" at bounding box center [270, 96] width 0 height 0
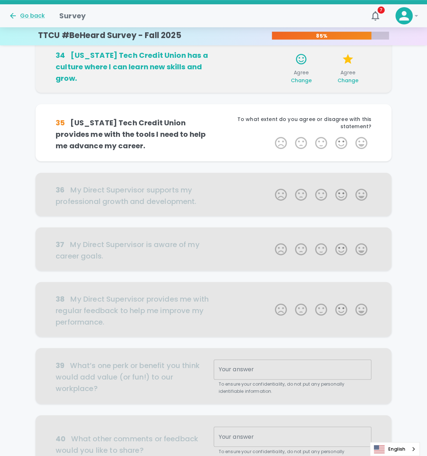
scroll to position [253, 0]
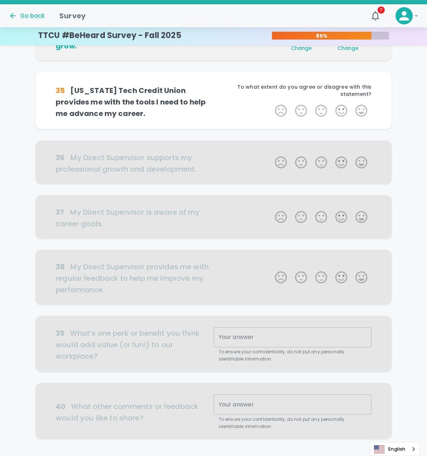
click at [339, 105] on label "4 Stars" at bounding box center [341, 110] width 20 height 14
click at [271, 103] on input "4 Stars" at bounding box center [270, 103] width 0 height 0
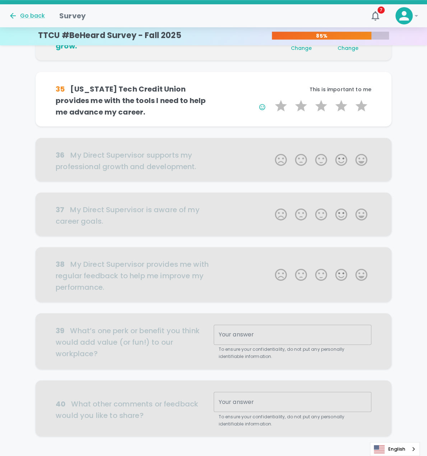
click at [339, 105] on label "4 Stars" at bounding box center [341, 106] width 20 height 14
click at [271, 99] on input "4 Stars" at bounding box center [270, 98] width 0 height 0
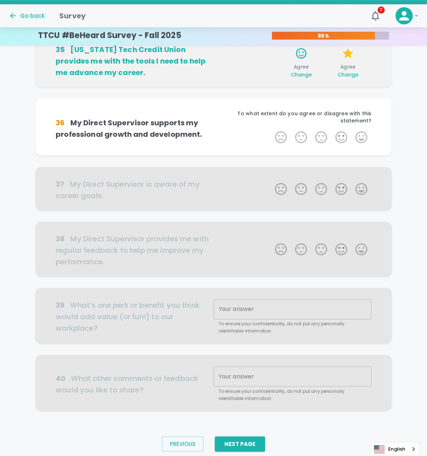
scroll to position [302, 0]
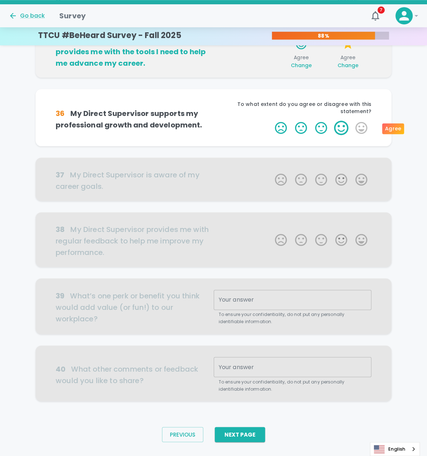
click at [339, 128] on label "4 Stars" at bounding box center [341, 128] width 20 height 14
click at [271, 121] on input "4 Stars" at bounding box center [270, 120] width 0 height 0
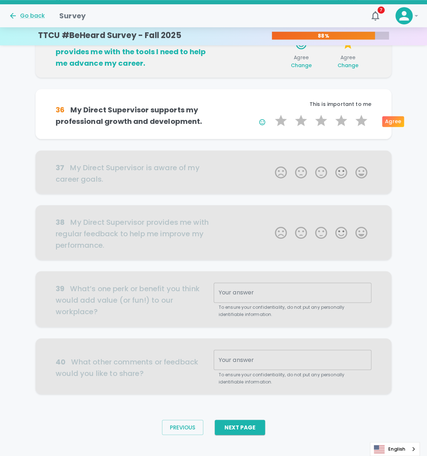
click at [339, 128] on div "1 Star 2 Stars 3 Stars 4 Stars 5 Stars Empty" at bounding box center [321, 121] width 101 height 17
click at [341, 122] on label "4 Stars" at bounding box center [341, 120] width 20 height 14
click at [271, 113] on input "4 Stars" at bounding box center [270, 113] width 0 height 0
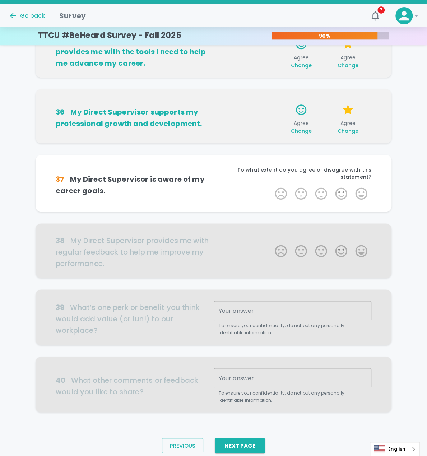
scroll to position [308, 0]
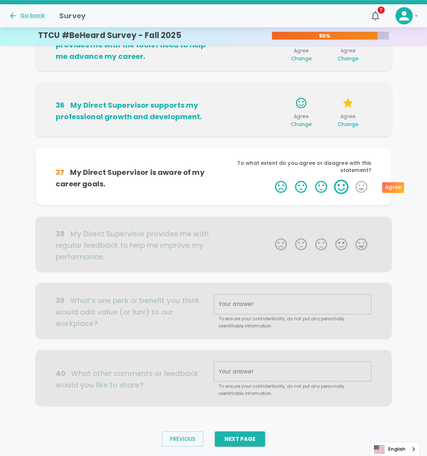
click at [341, 186] on label "4 Stars" at bounding box center [341, 187] width 20 height 14
click at [271, 180] on input "4 Stars" at bounding box center [270, 179] width 0 height 0
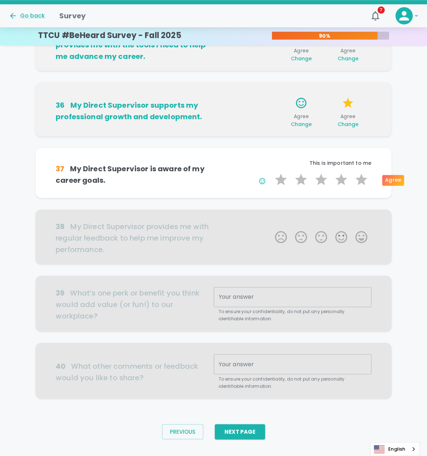
click at [341, 186] on label "4 Stars" at bounding box center [341, 179] width 20 height 14
click at [271, 172] on input "4 Stars" at bounding box center [270, 172] width 0 height 0
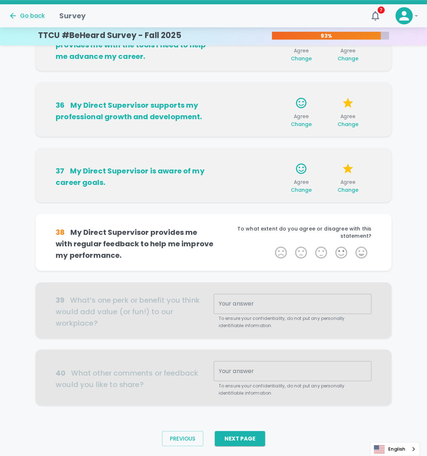
scroll to position [320, 0]
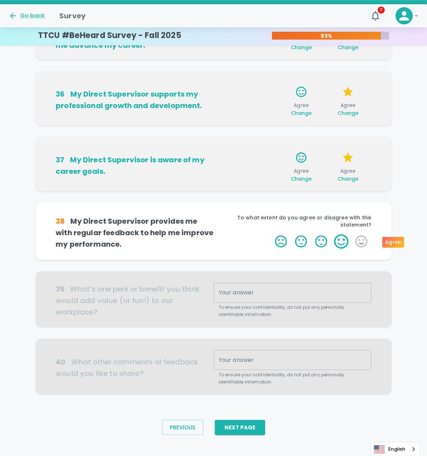
click at [338, 239] on label "4 Stars" at bounding box center [341, 241] width 20 height 14
click at [271, 234] on input "4 Stars" at bounding box center [270, 234] width 0 height 0
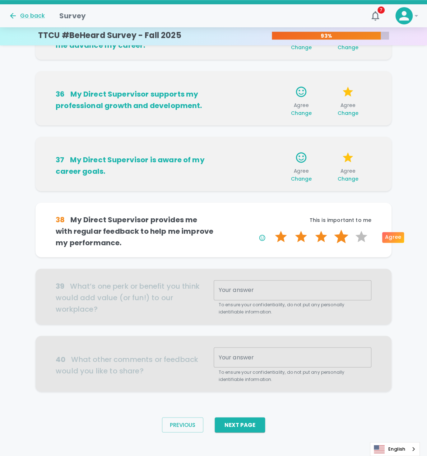
click at [338, 237] on label "4 Stars" at bounding box center [341, 236] width 20 height 14
click at [271, 229] on input "4 Stars" at bounding box center [270, 229] width 0 height 0
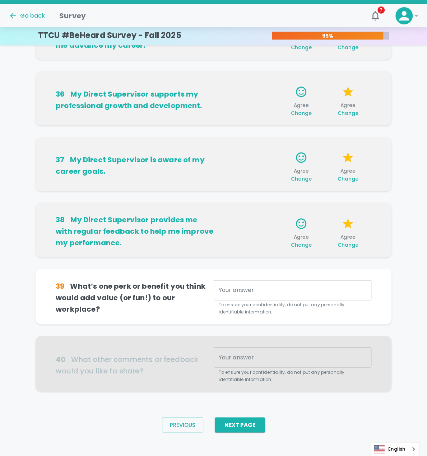
scroll to position [324, 0]
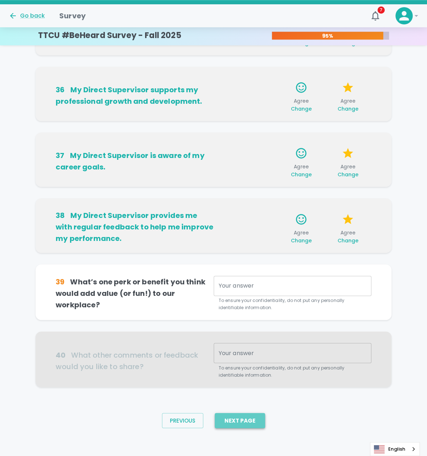
click at [246, 422] on button "Next Page" at bounding box center [240, 420] width 50 height 15
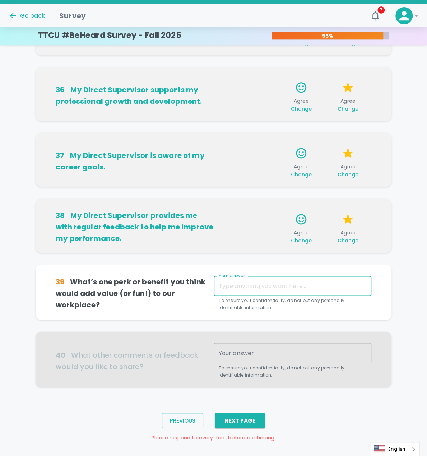
click at [241, 285] on textarea "Your answer" at bounding box center [293, 286] width 148 height 8
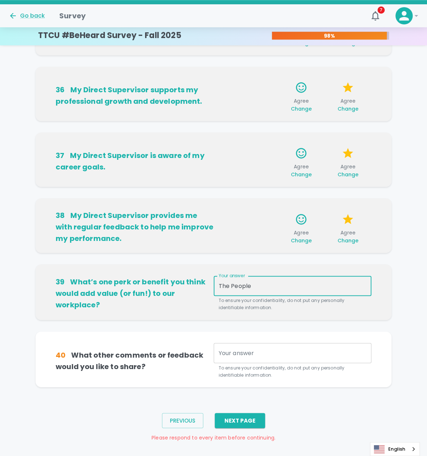
type textarea "The People"
click at [268, 353] on textarea "Your answer" at bounding box center [293, 353] width 148 height 8
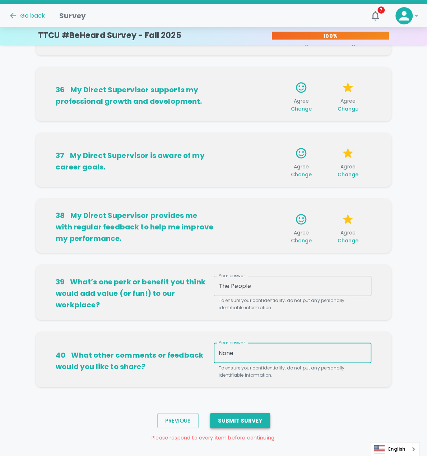
type textarea "None"
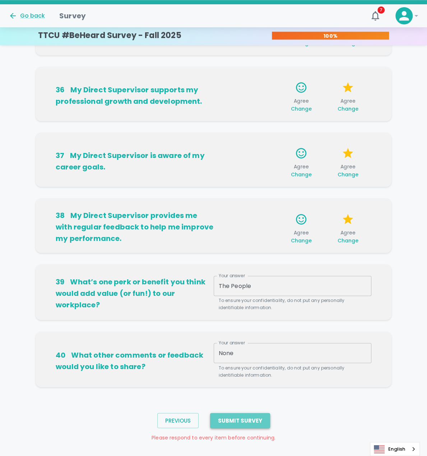
click at [256, 415] on button "Submit Survey" at bounding box center [240, 420] width 60 height 15
